Goal: Information Seeking & Learning: Find specific fact

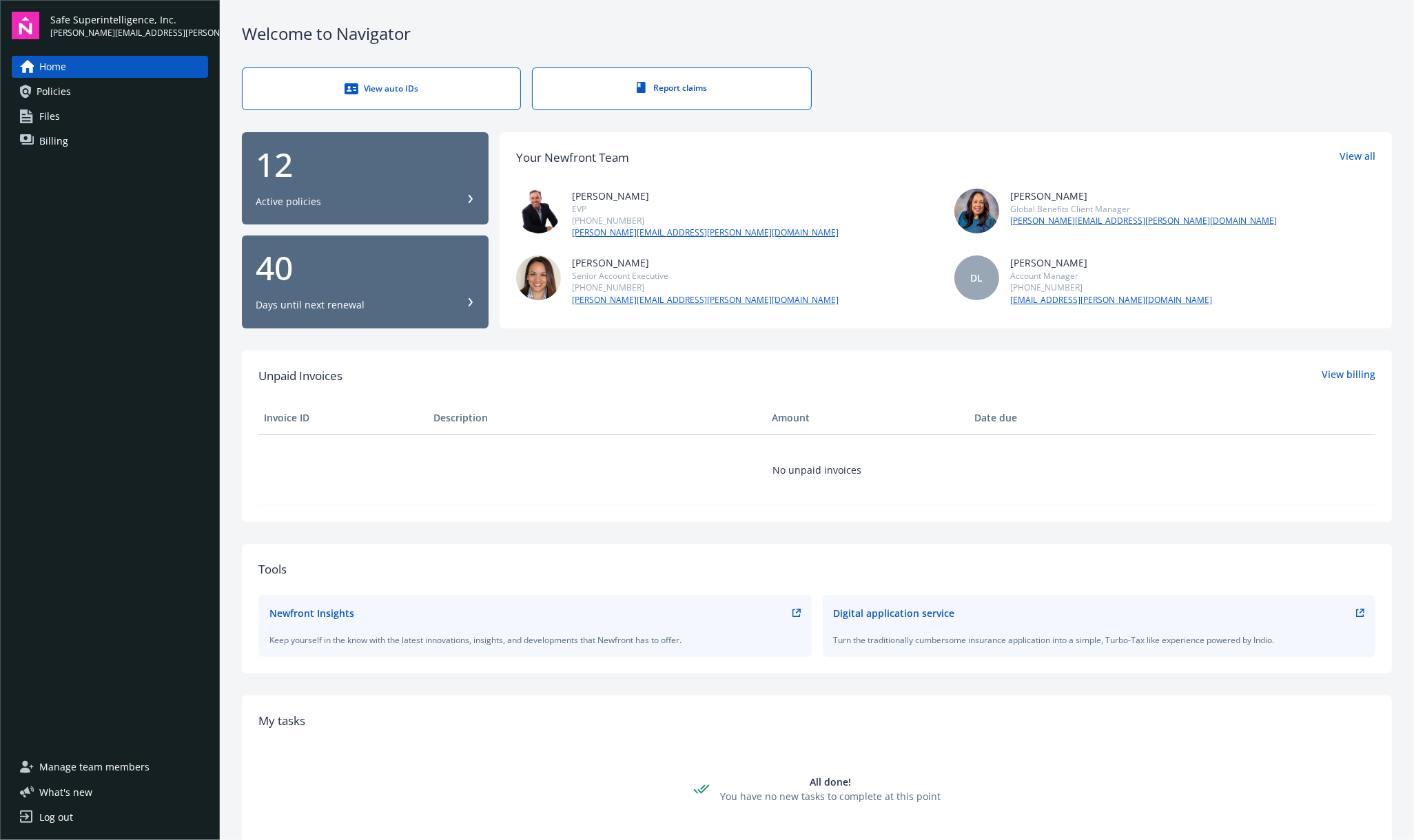
click at [1325, 70] on div "View auto IDs Report claims" at bounding box center [817, 89] width 1150 height 43
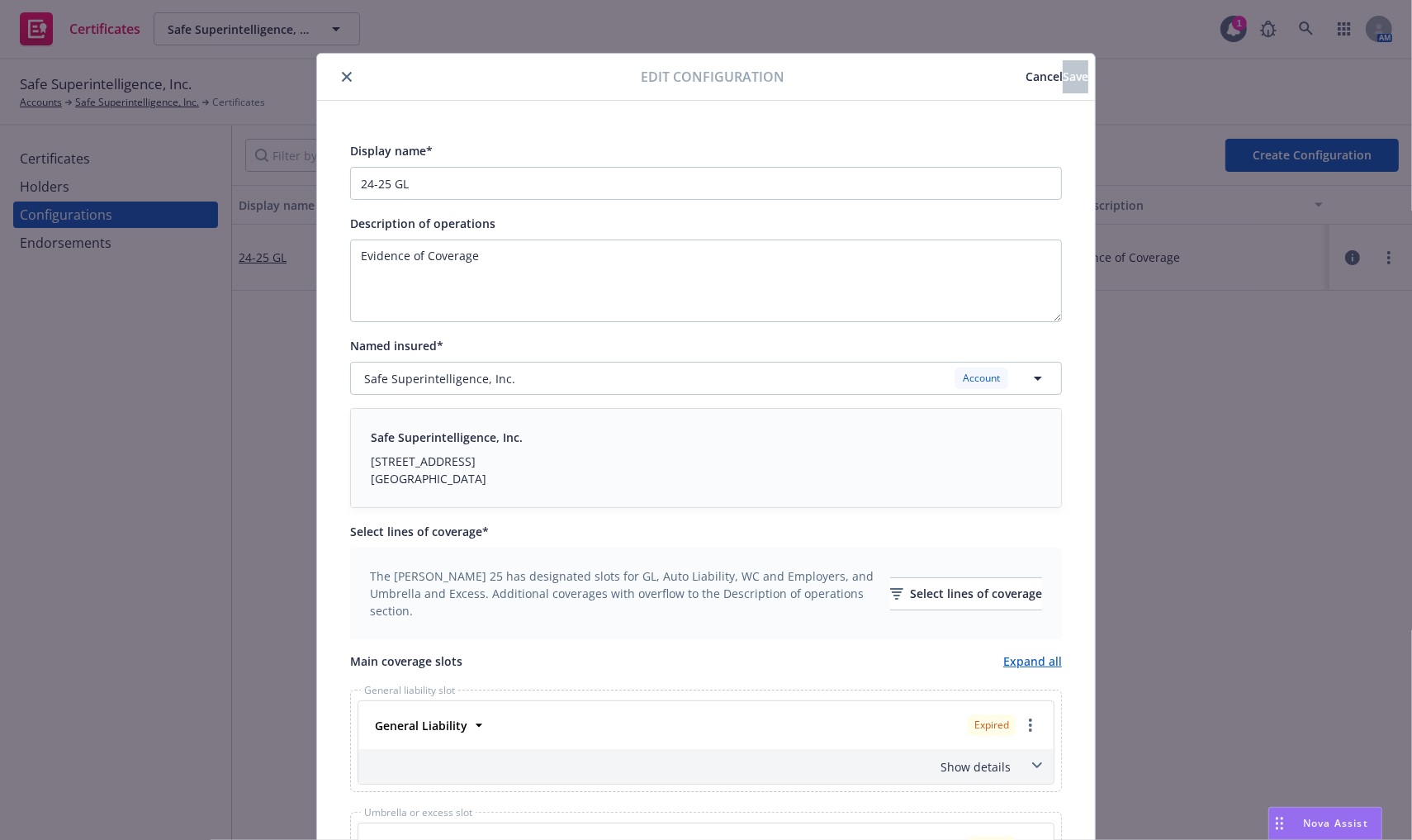
click at [568, 316] on textarea "Evidence of Coverage" at bounding box center [706, 281] width 712 height 83
click at [564, 104] on div "Display name* 24-25 GL Description of operations Evidence of Coverage Named ins…" at bounding box center [706, 650] width 778 height 1101
click at [342, 73] on icon "close" at bounding box center [347, 77] width 10 height 10
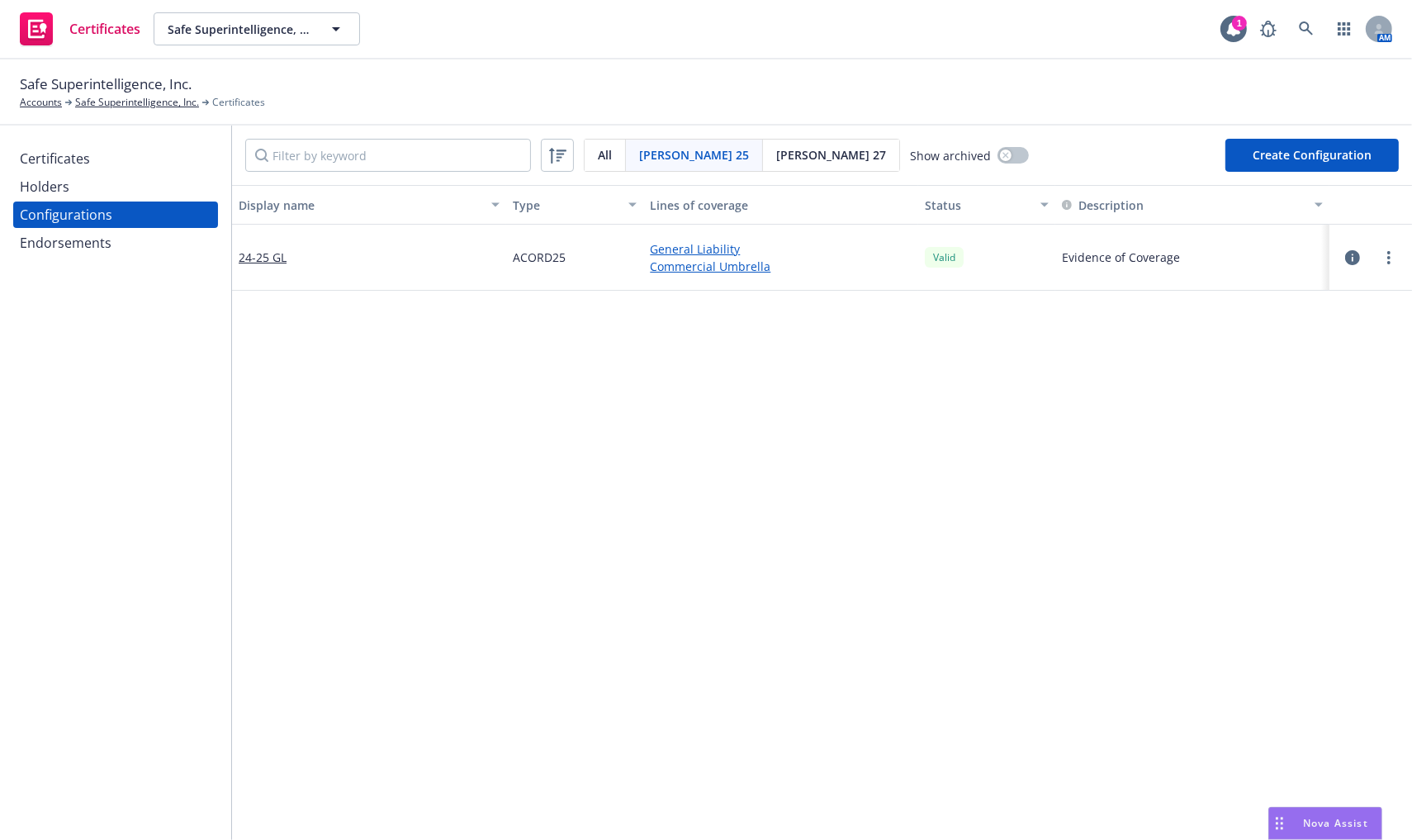
click at [77, 257] on div "Certificates Holders Configurations Endorsements" at bounding box center [116, 483] width 231 height 715
click at [79, 239] on div "Endorsements" at bounding box center [65, 243] width 92 height 27
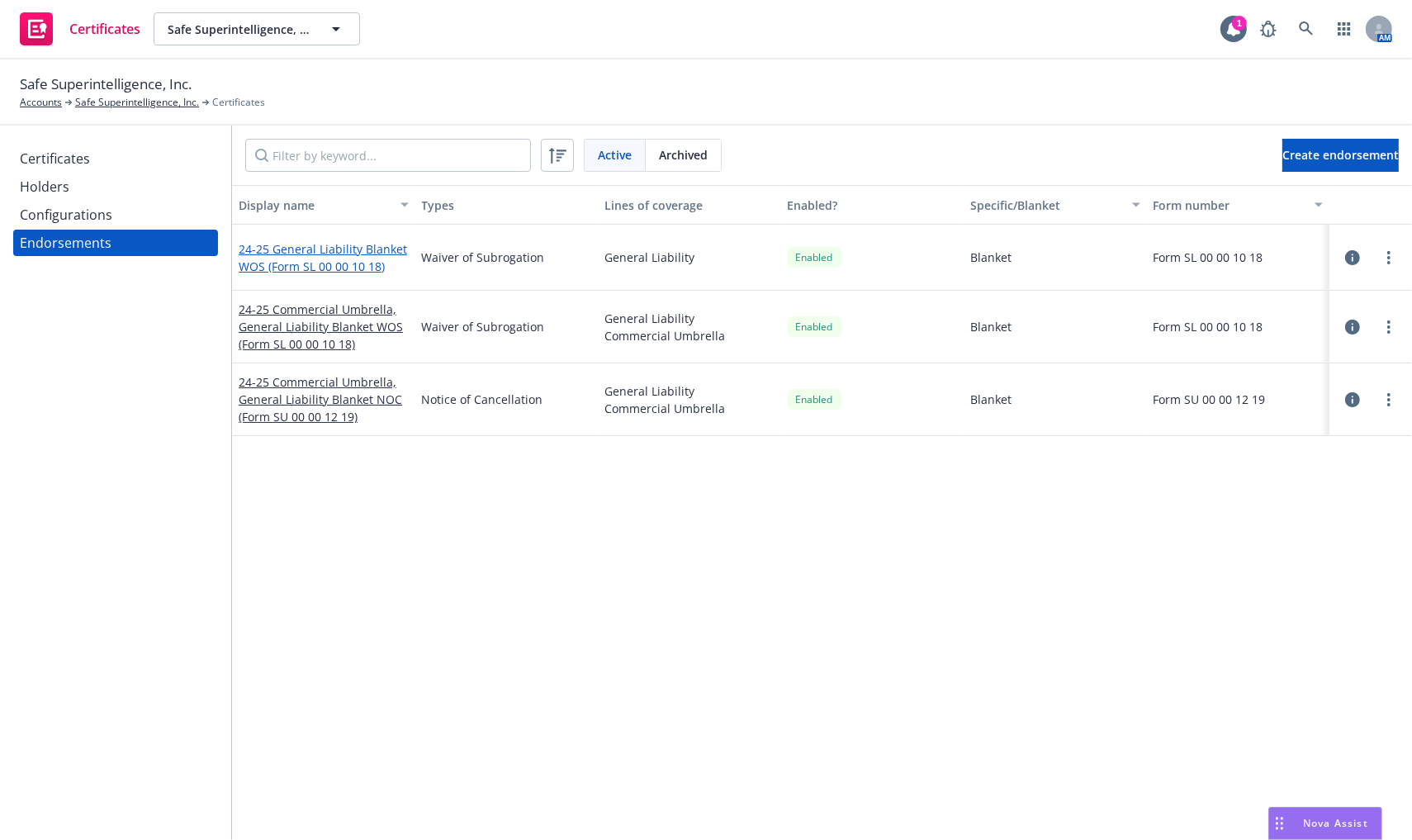
click at [310, 248] on link "24-25 General Liability Blanket WOS (Form SL 00 00 10 18)" at bounding box center [323, 257] width 169 height 33
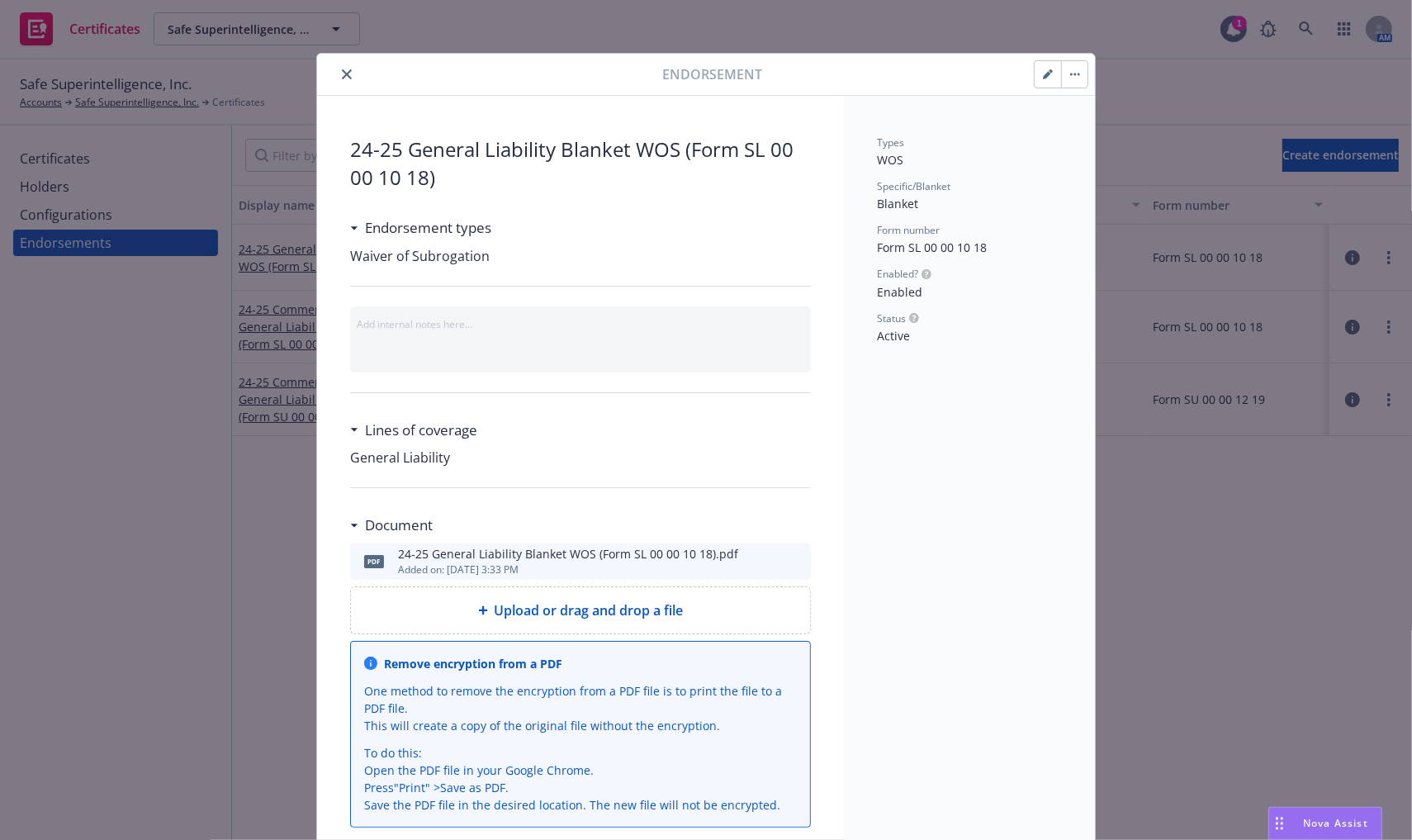
click at [781, 558] on div at bounding box center [784, 562] width 41 height 20
click at [791, 560] on icon "preview file" at bounding box center [795, 561] width 15 height 12
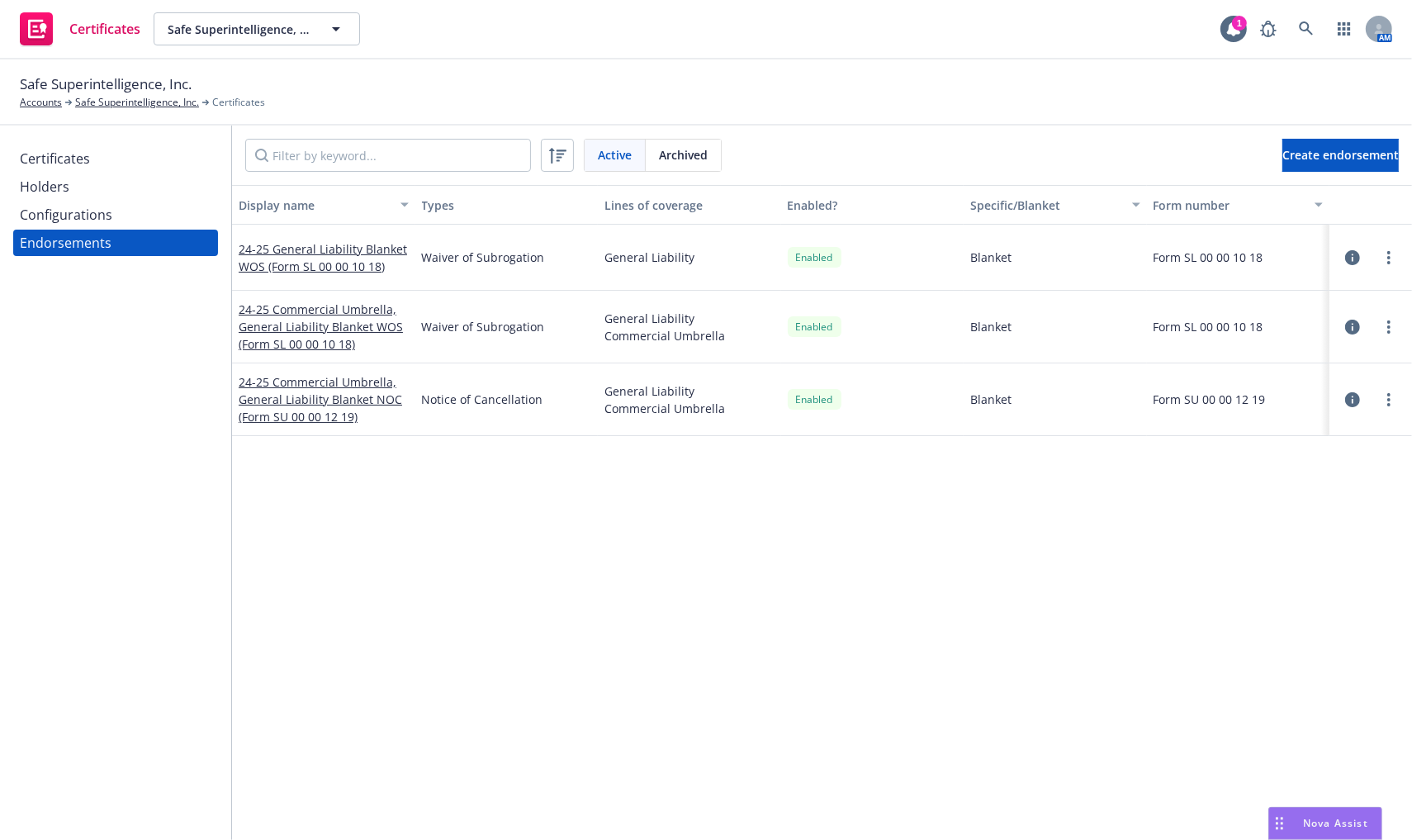
click at [48, 164] on div "Certificates" at bounding box center [54, 158] width 70 height 27
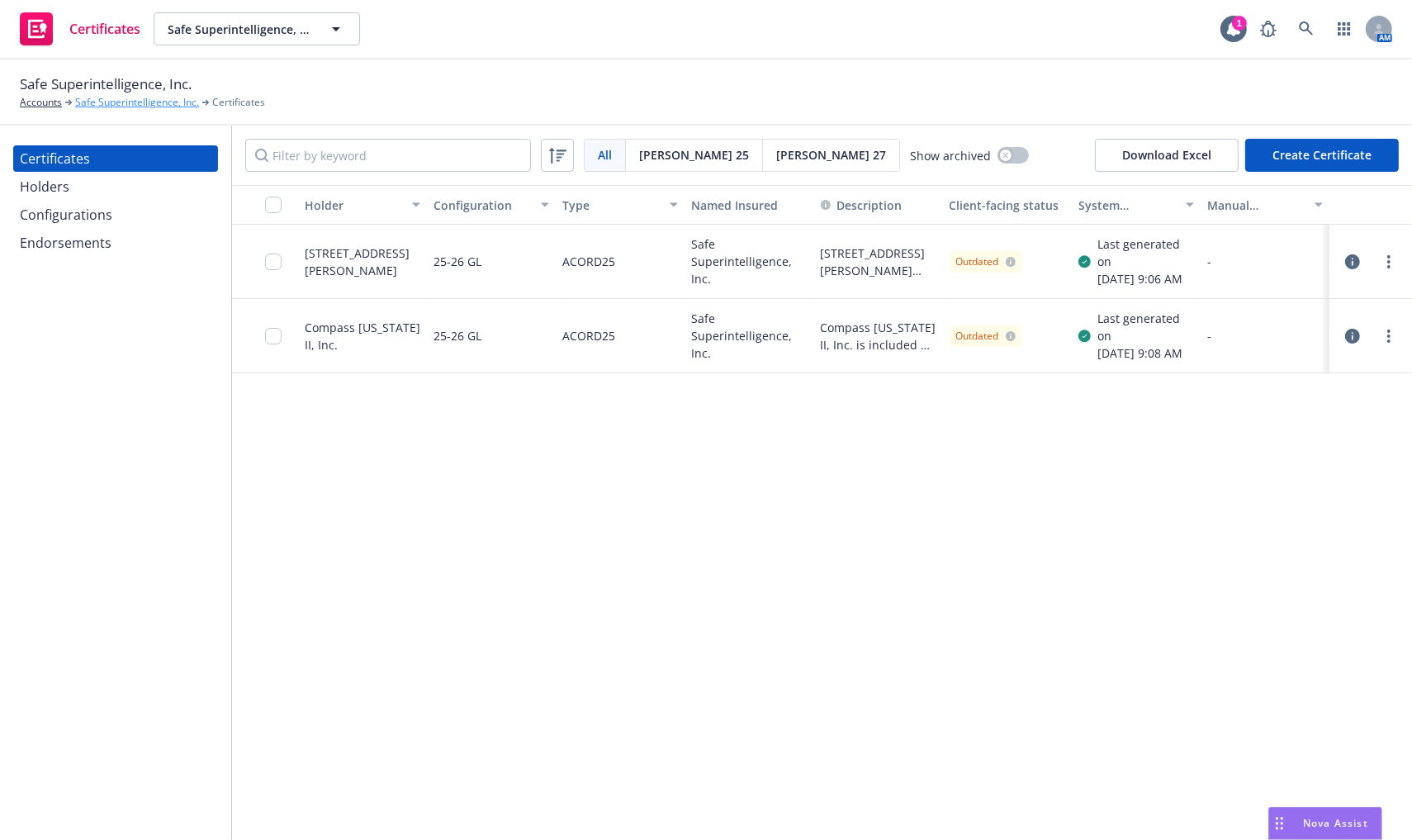
click at [100, 97] on link "Safe Superintelligence, Inc." at bounding box center [136, 102] width 123 height 15
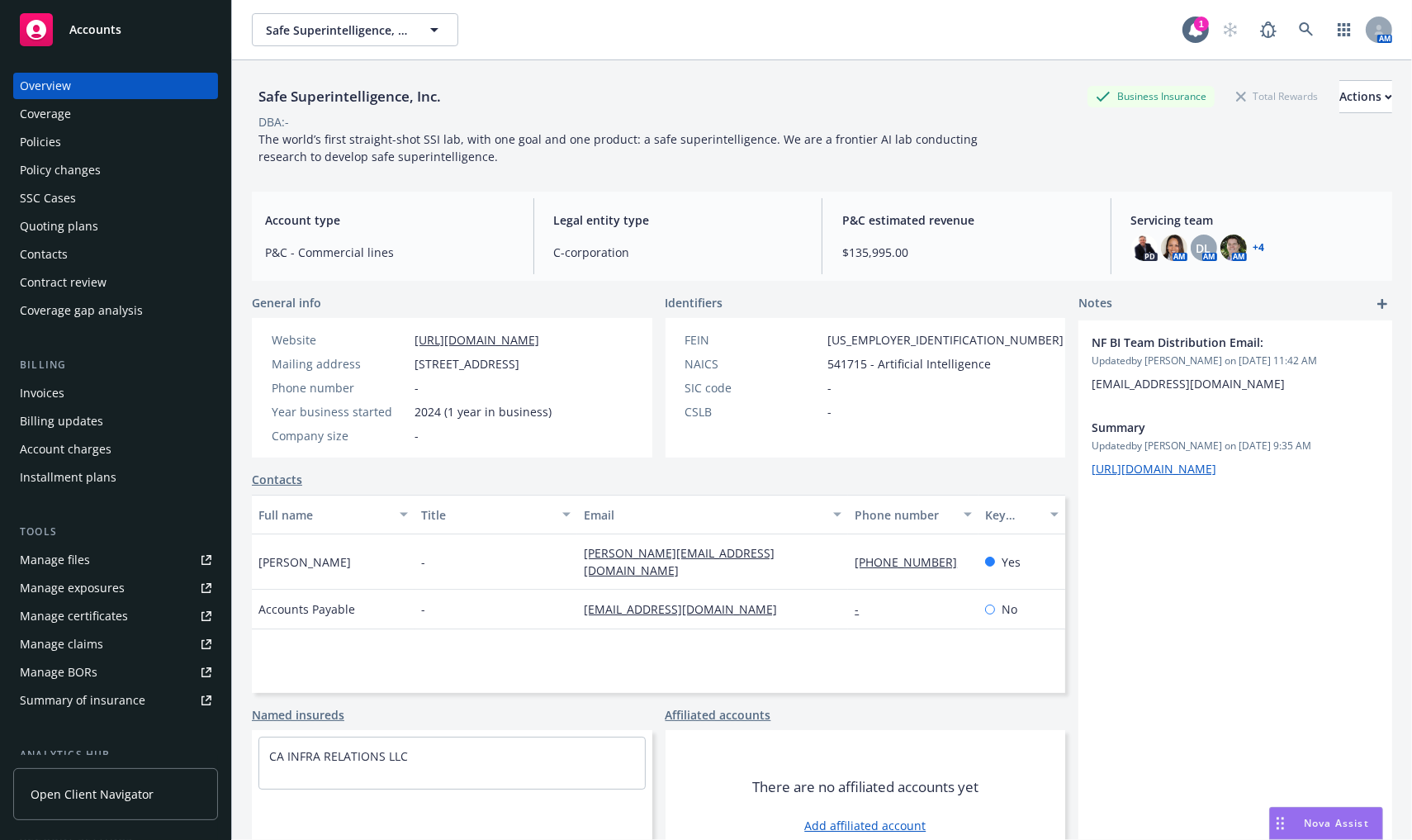
click at [111, 568] on link "Manage files" at bounding box center [115, 560] width 204 height 27
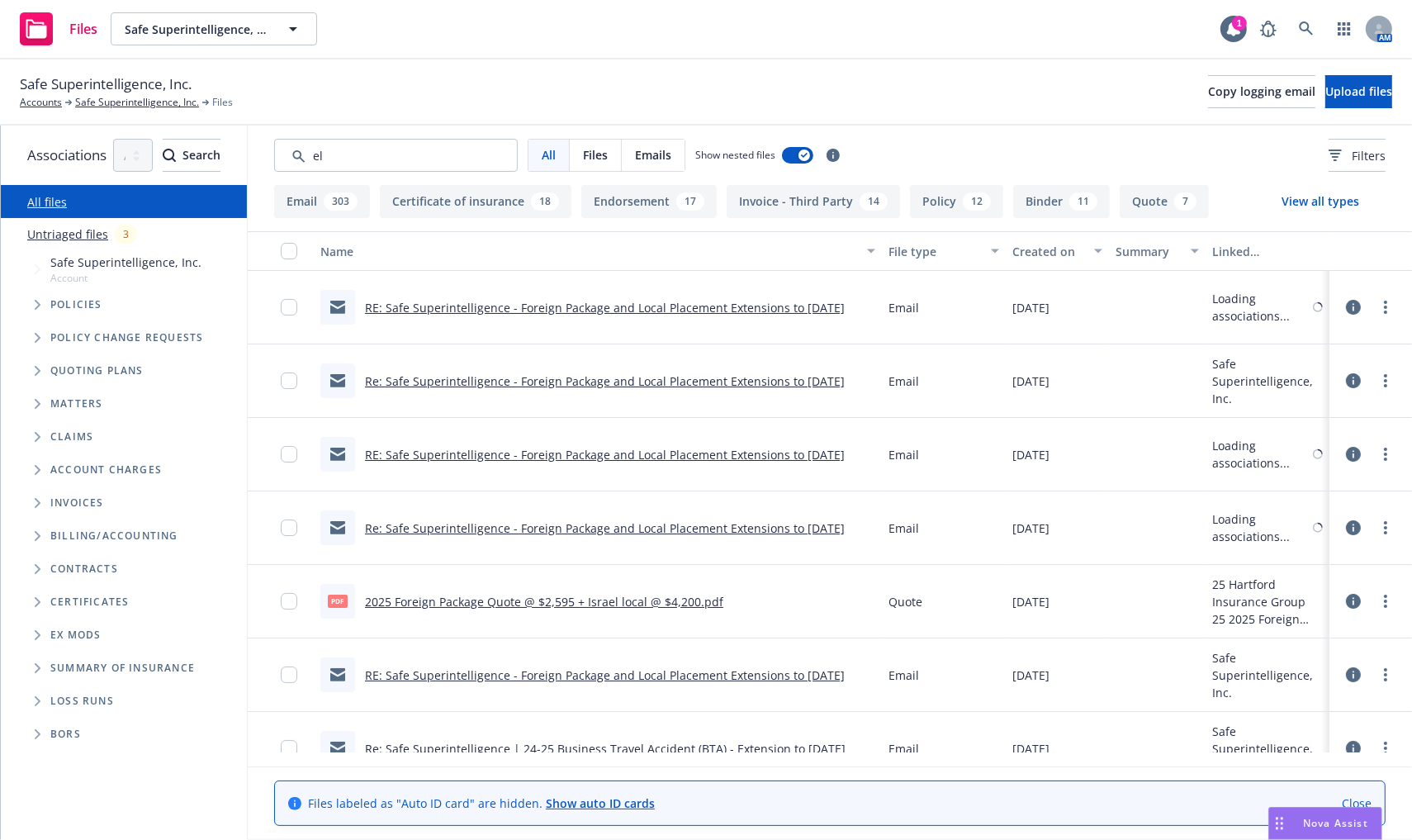
type input "ely"
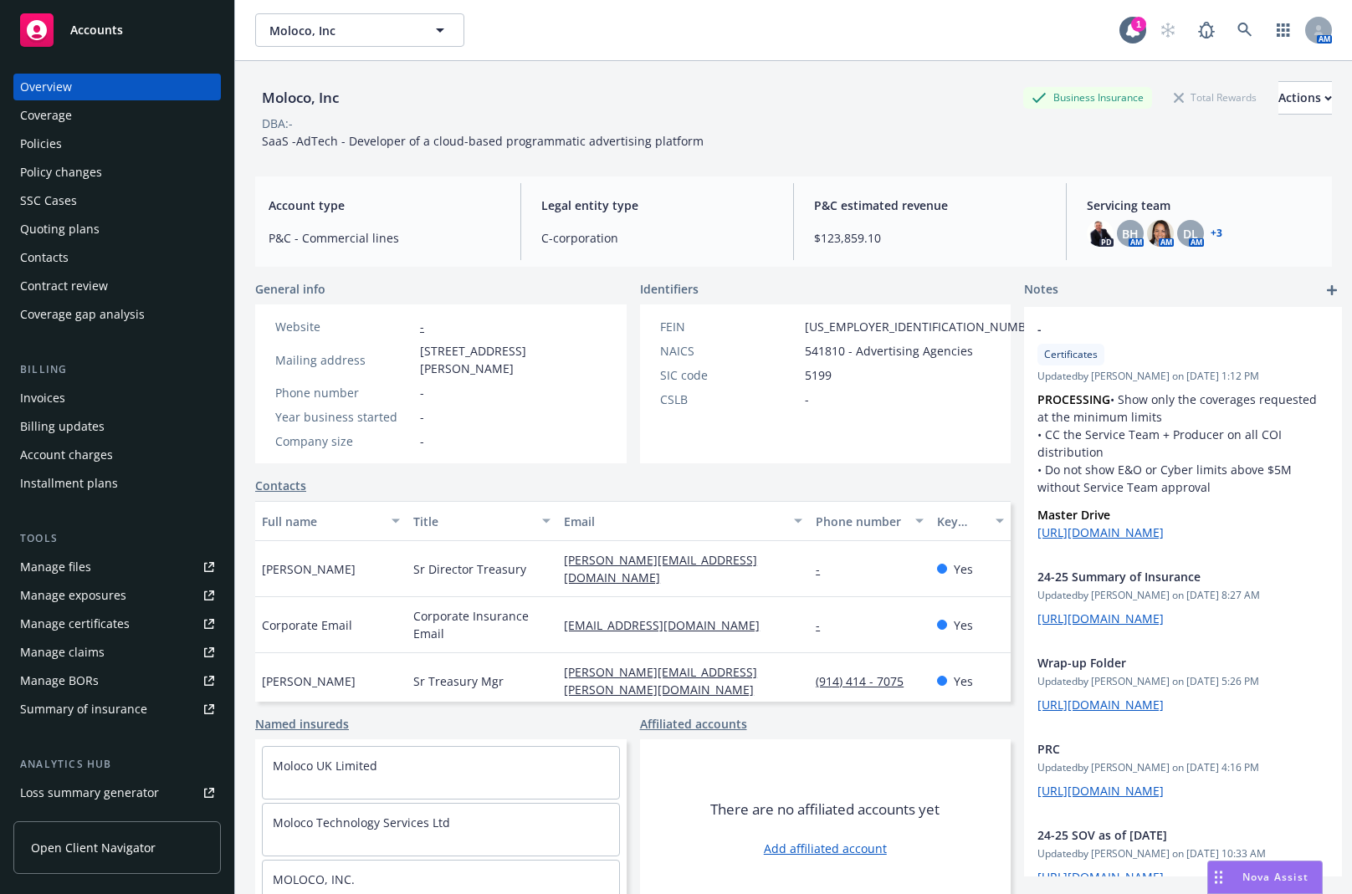
drag, startPoint x: 864, startPoint y: 199, endPoint x: -3, endPoint y: 253, distance: 868.2
